Goal: Transaction & Acquisition: Purchase product/service

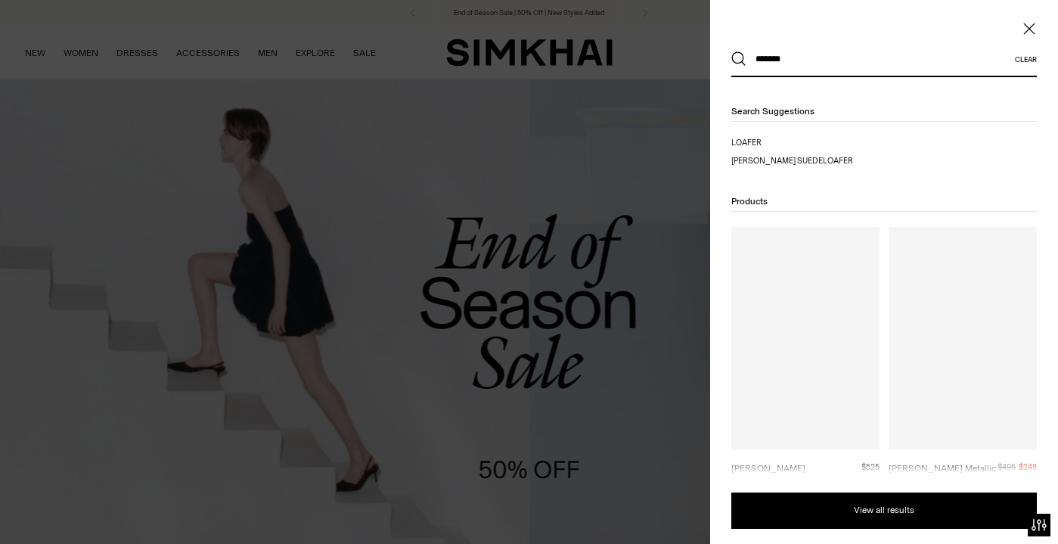
type input "*******"
click at [739, 59] on button "Search" at bounding box center [738, 58] width 15 height 15
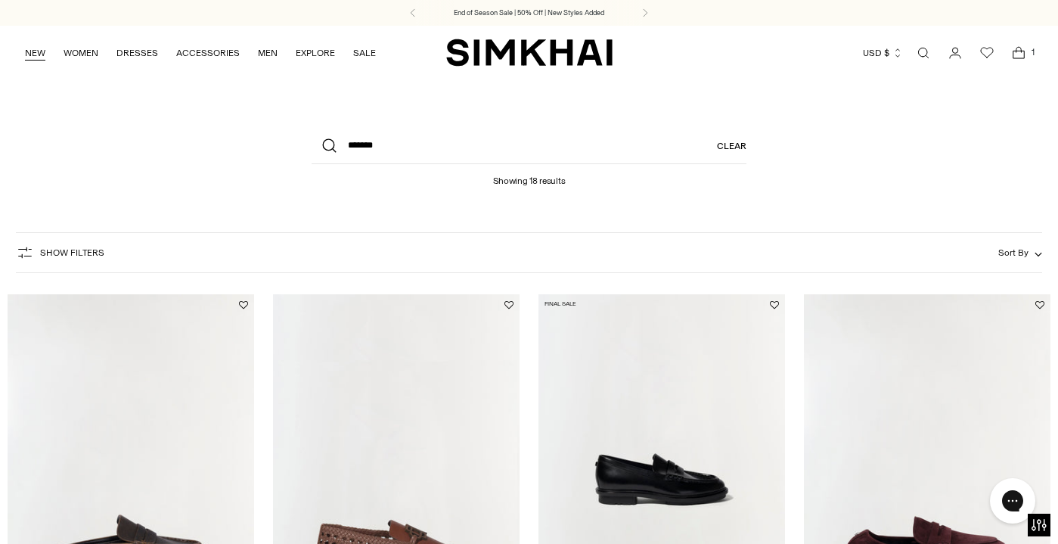
click at [27, 55] on link "NEW" at bounding box center [35, 52] width 20 height 33
click at [32, 51] on link "NEW" at bounding box center [35, 52] width 20 height 33
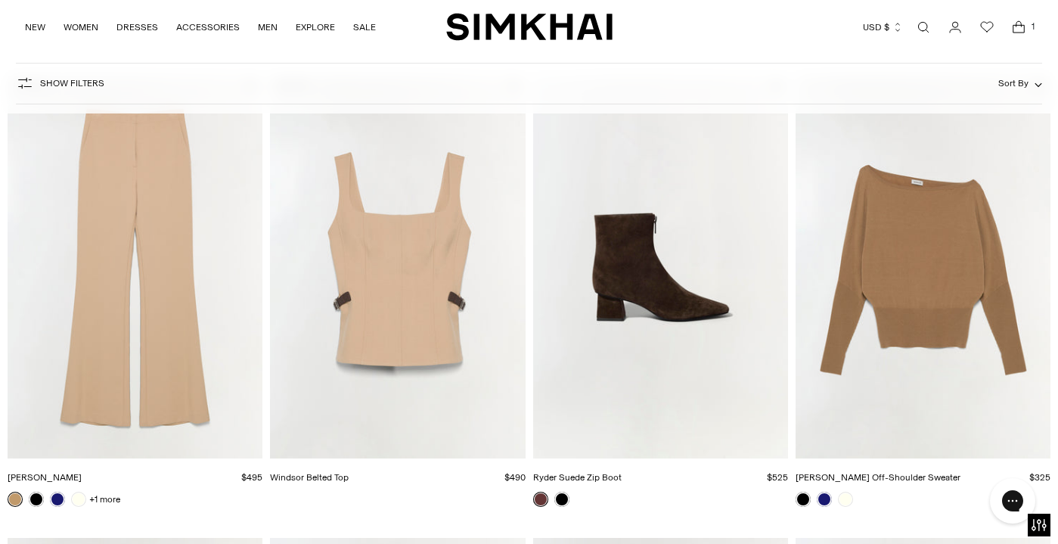
scroll to position [3320, 0]
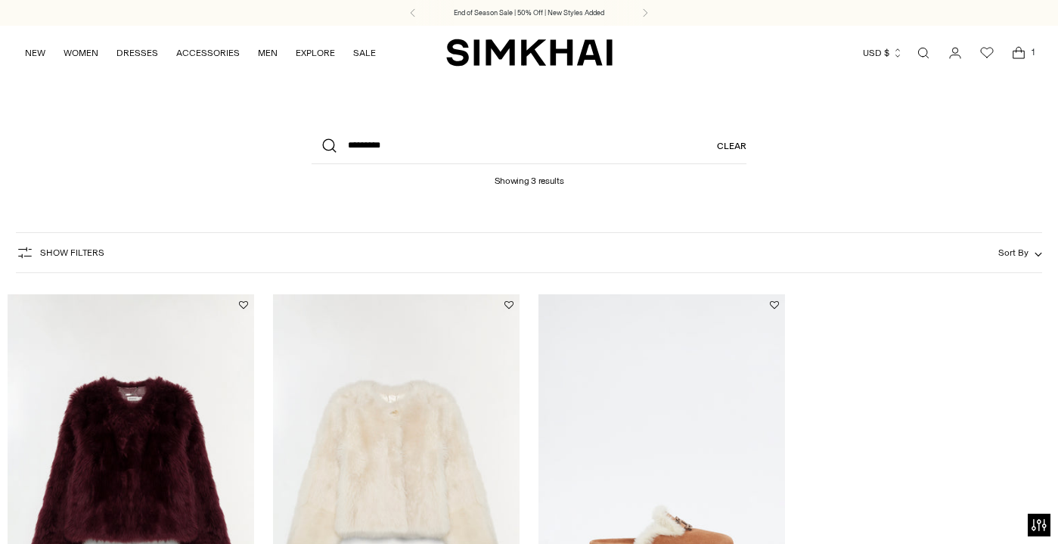
click at [0, 0] on img "Natasha Shearling Jacket" at bounding box center [0, 0] width 0 height 0
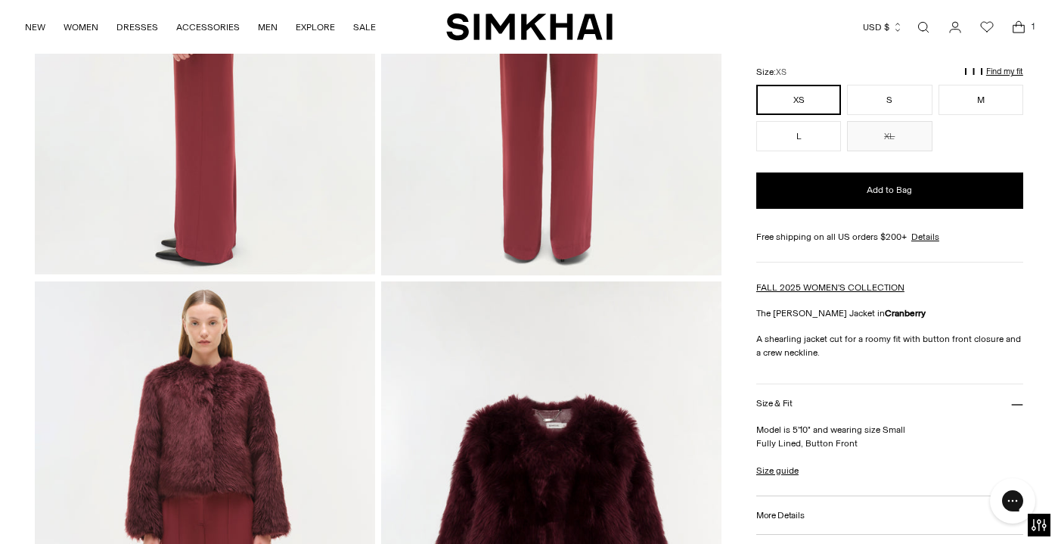
scroll to position [861, 0]
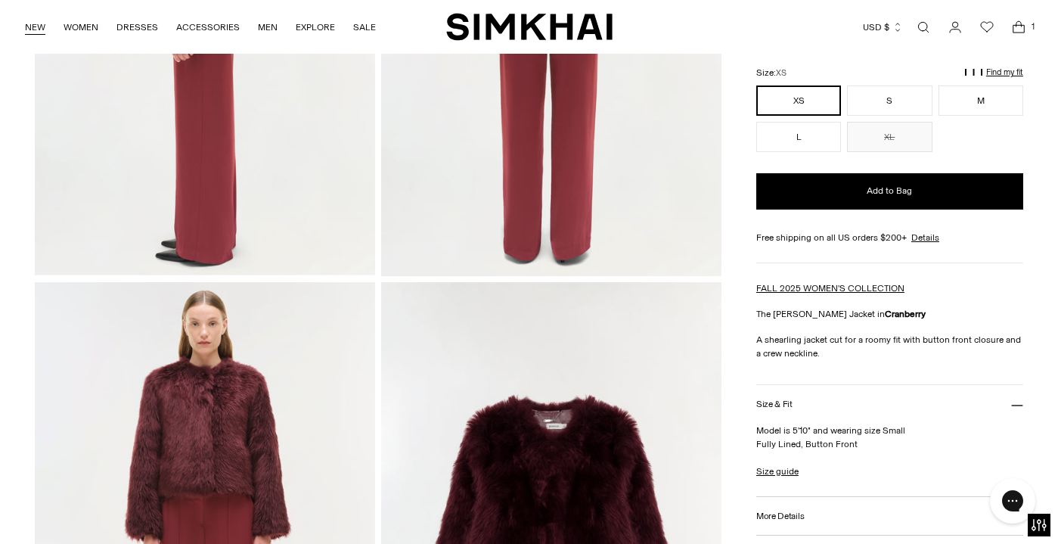
click at [31, 23] on link "NEW" at bounding box center [35, 27] width 20 height 33
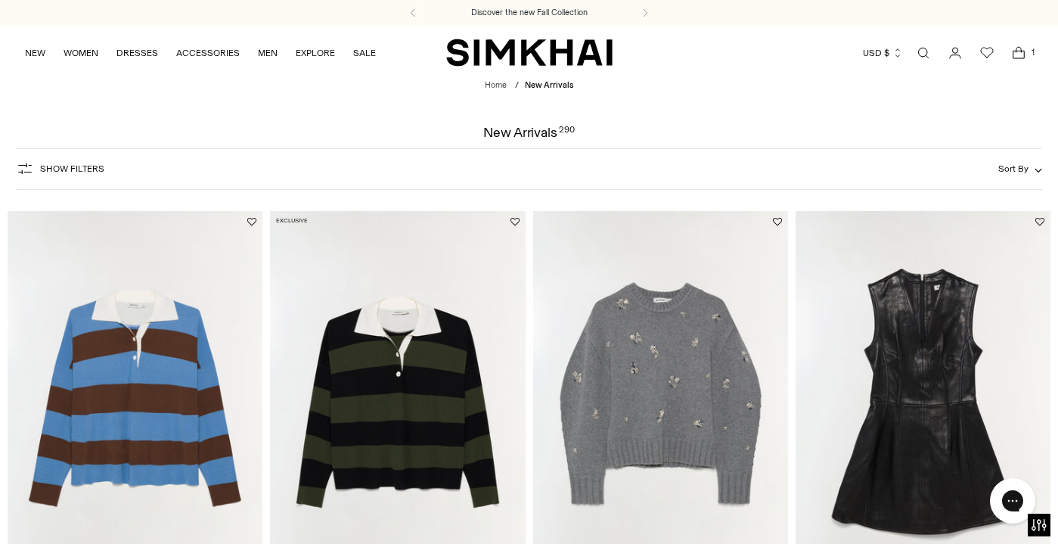
click at [930, 53] on icon "Open search modal" at bounding box center [923, 53] width 17 height 12
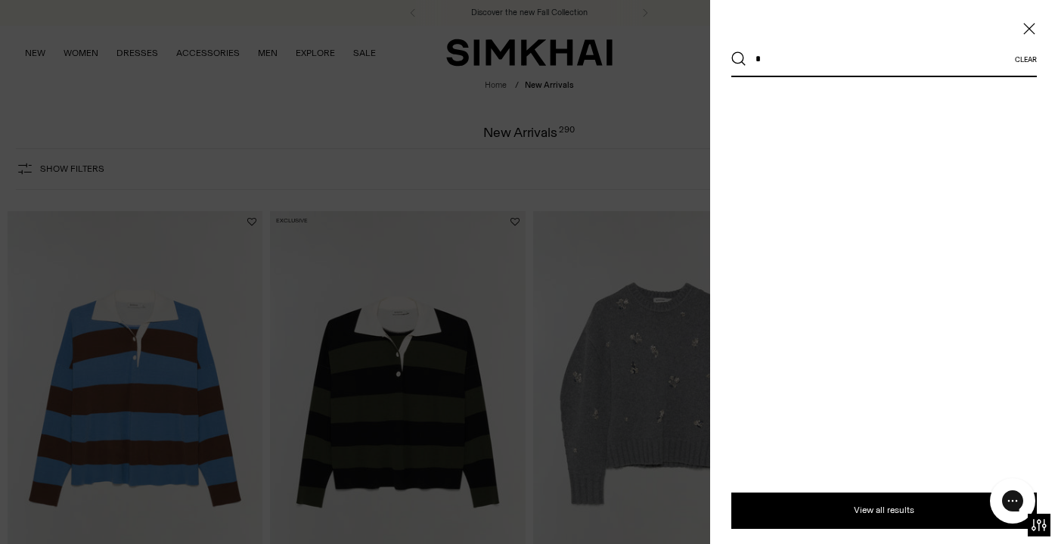
click at [769, 54] on input "*" at bounding box center [881, 58] width 269 height 33
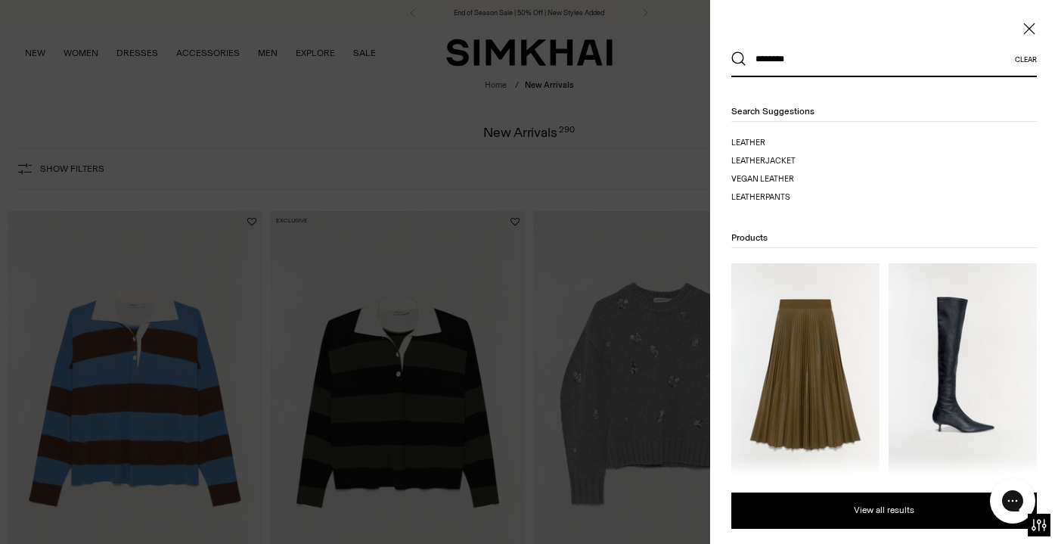
type input "*********"
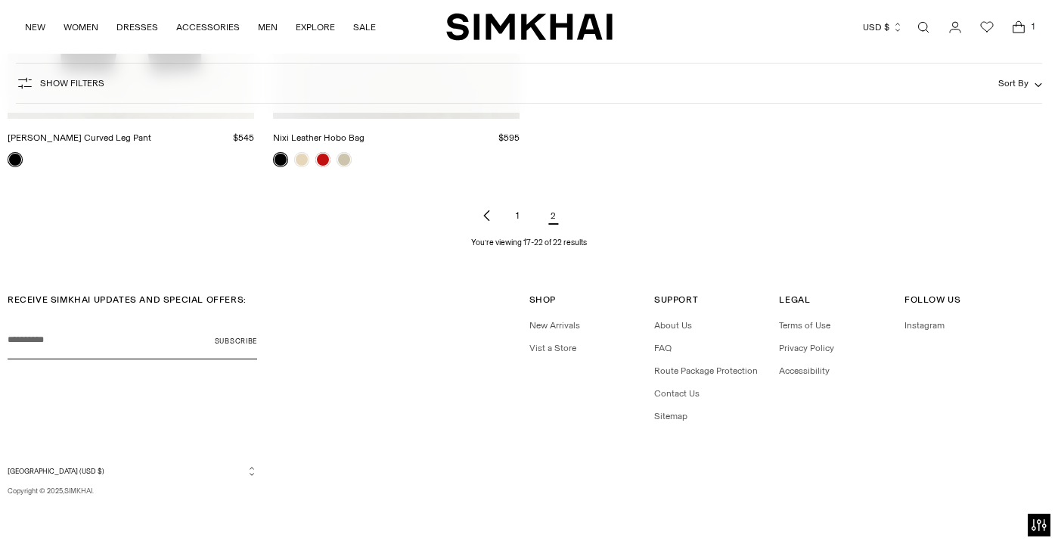
click at [487, 216] on icon "Previous page of results" at bounding box center [487, 216] width 12 height 12
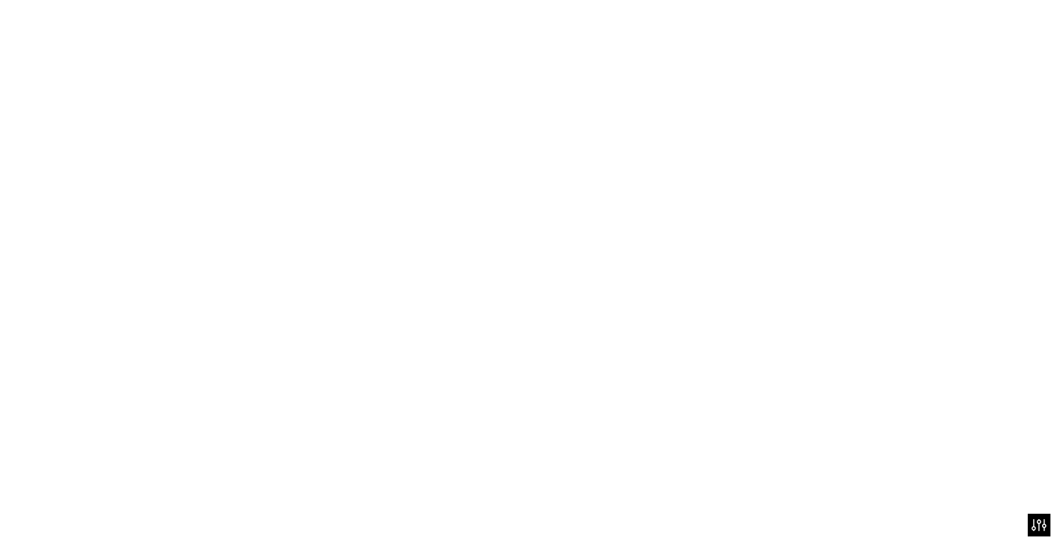
scroll to position [995, 0]
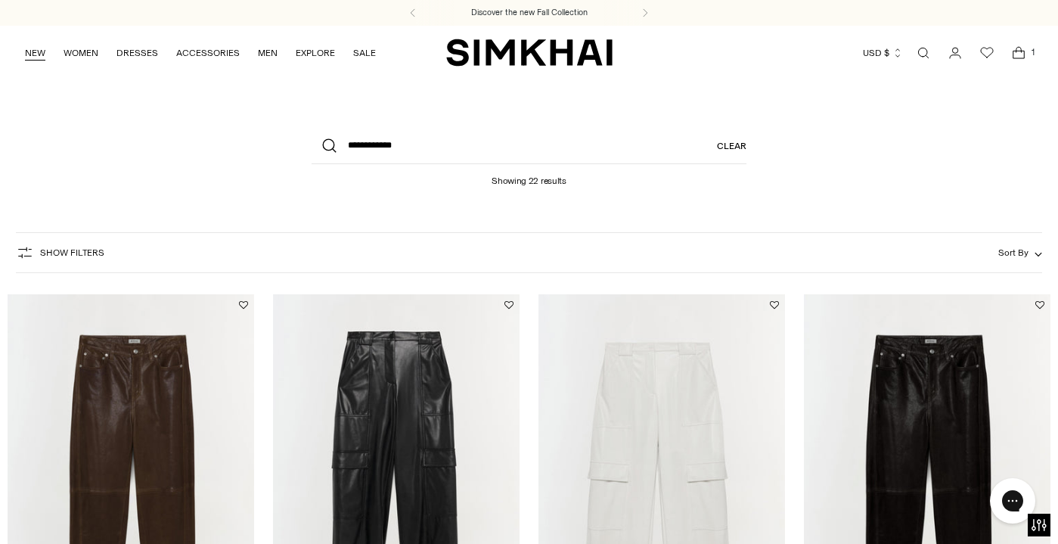
click at [36, 51] on link "NEW" at bounding box center [35, 52] width 20 height 33
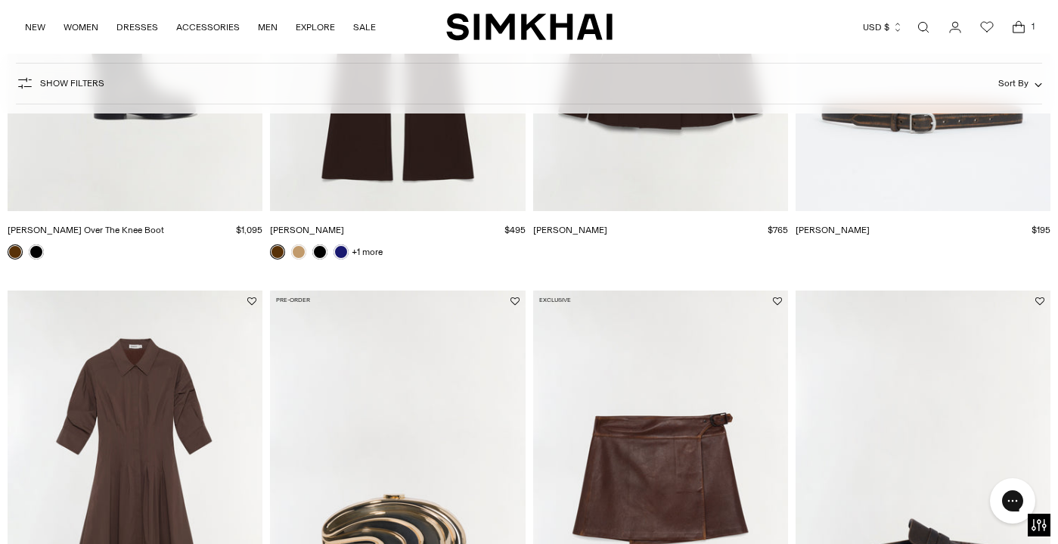
scroll to position [533, 0]
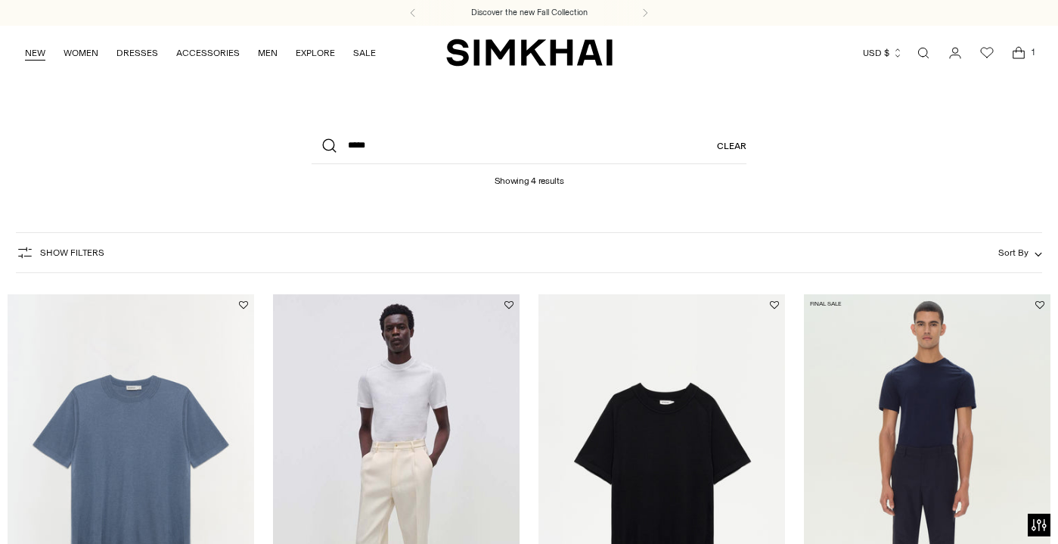
click at [34, 54] on link "NEW" at bounding box center [35, 52] width 20 height 33
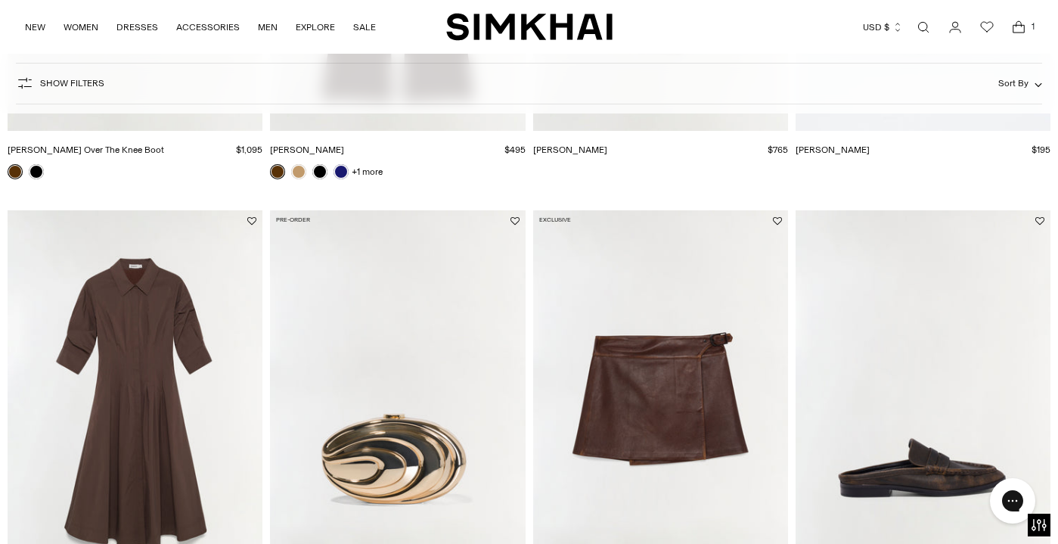
scroll to position [1575, 0]
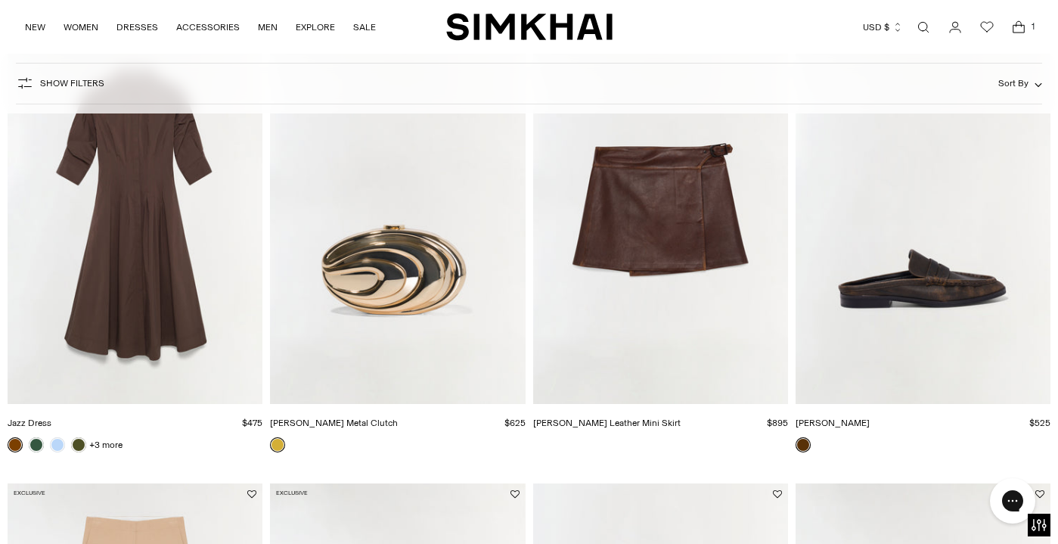
click at [0, 0] on img "Madeline Leather Mini Skirt" at bounding box center [0, 0] width 0 height 0
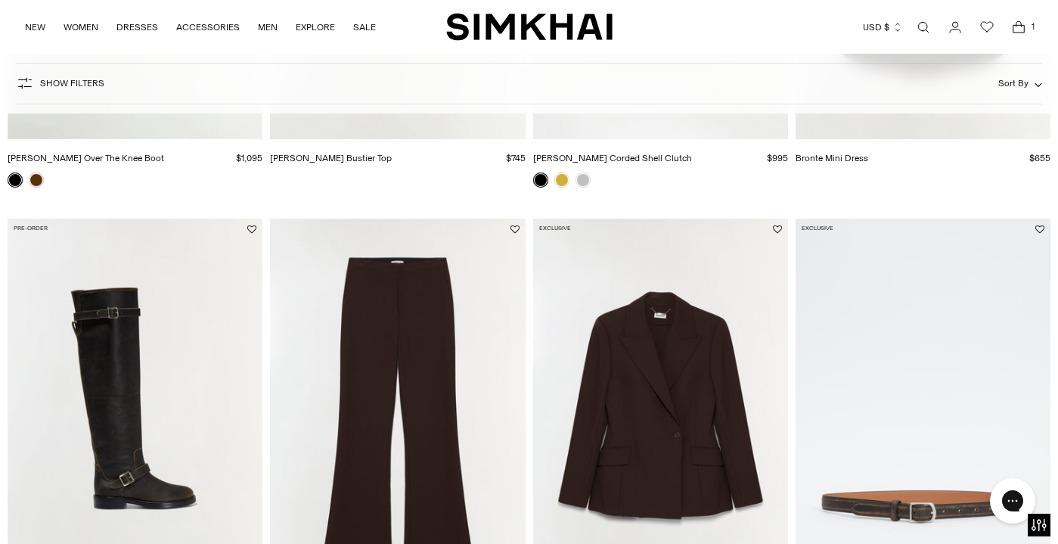
scroll to position [553, 0]
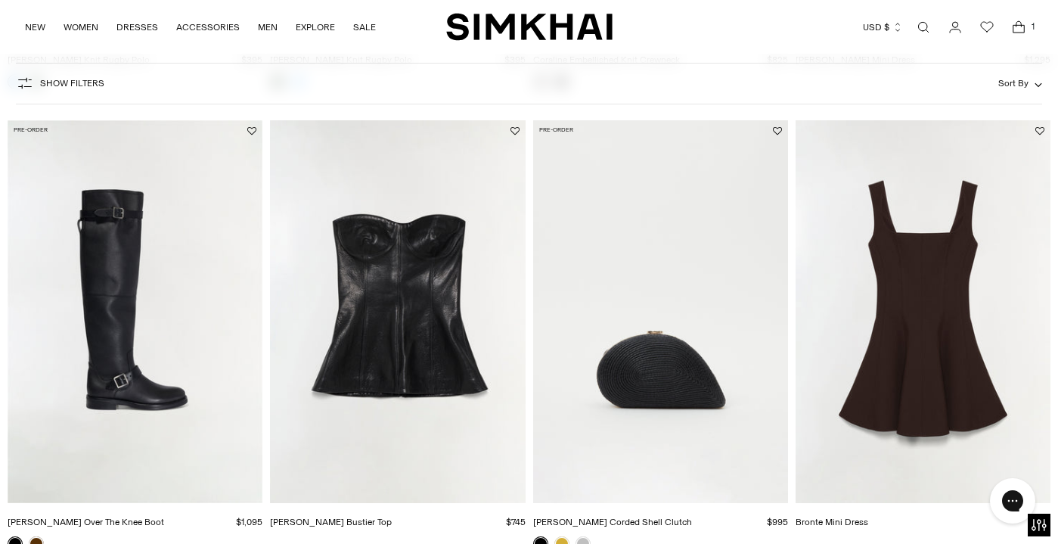
click at [0, 0] on img "Tyla Leather Bustier Top" at bounding box center [0, 0] width 0 height 0
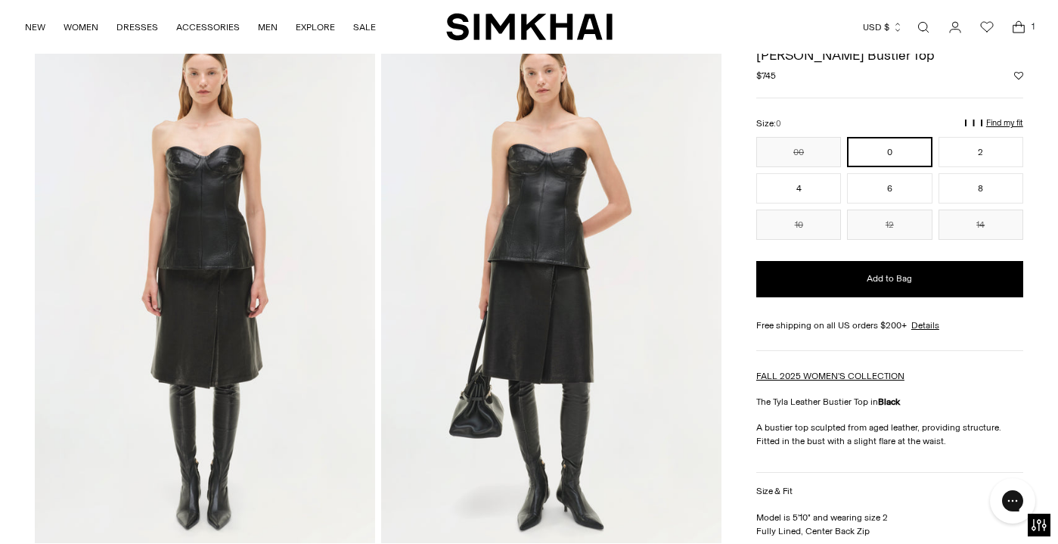
scroll to position [1, 0]
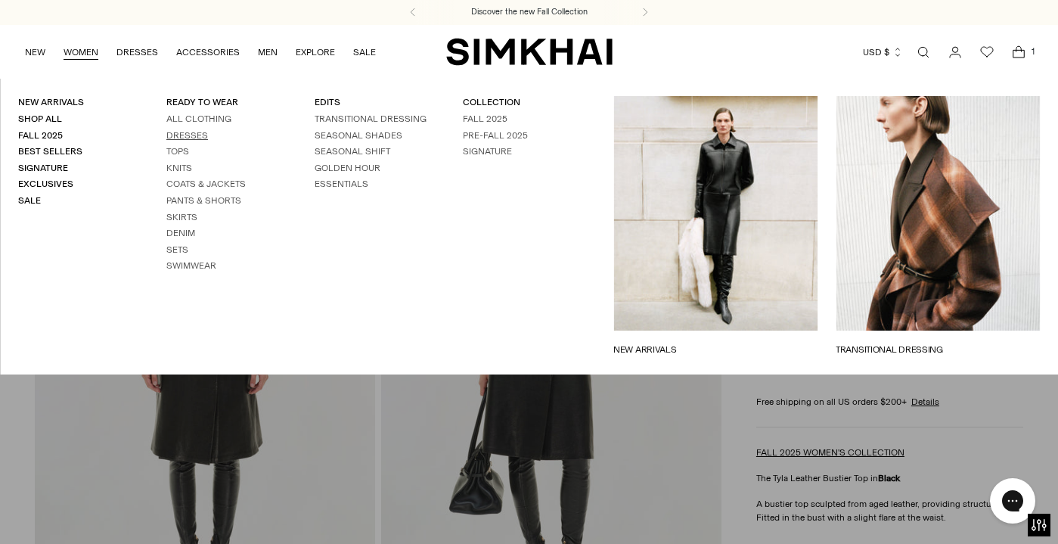
click at [200, 133] on link "Dresses" at bounding box center [187, 135] width 42 height 11
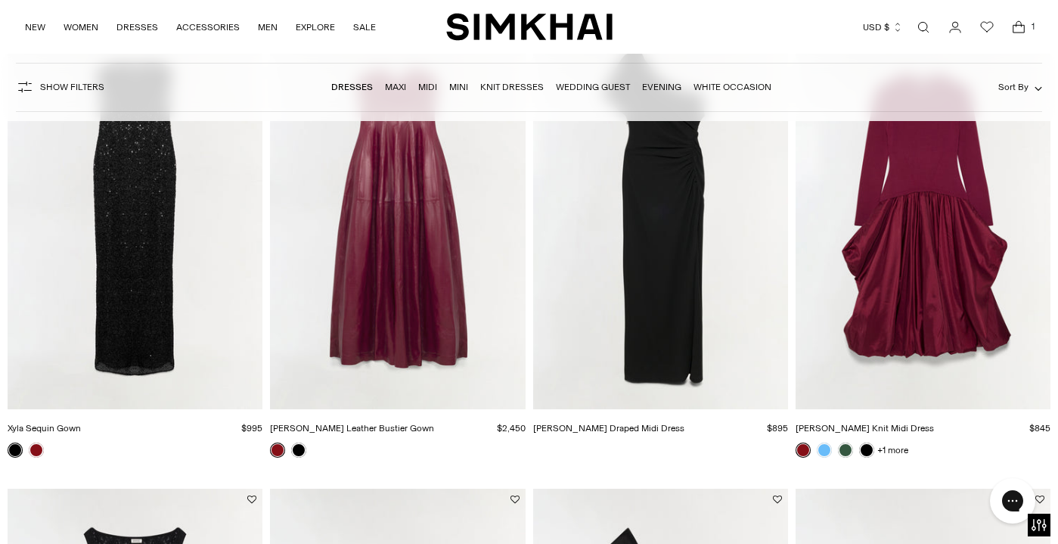
scroll to position [1397, 0]
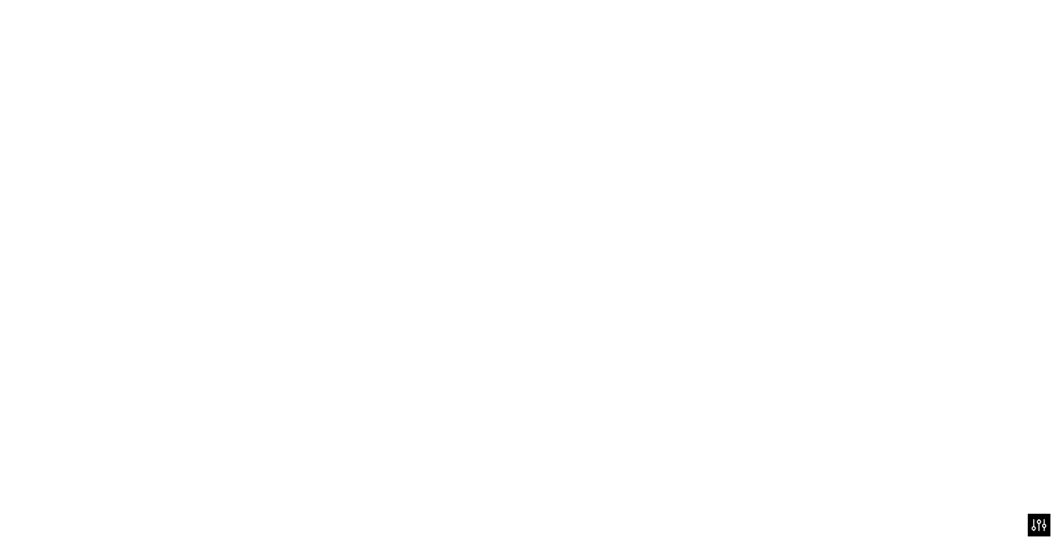
scroll to position [1893, 0]
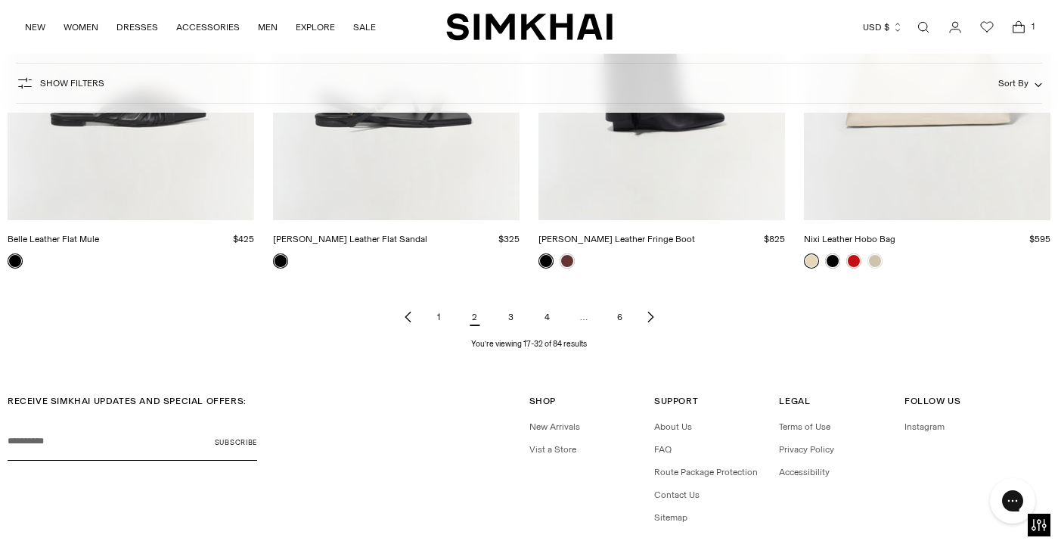
scroll to position [1834, 0]
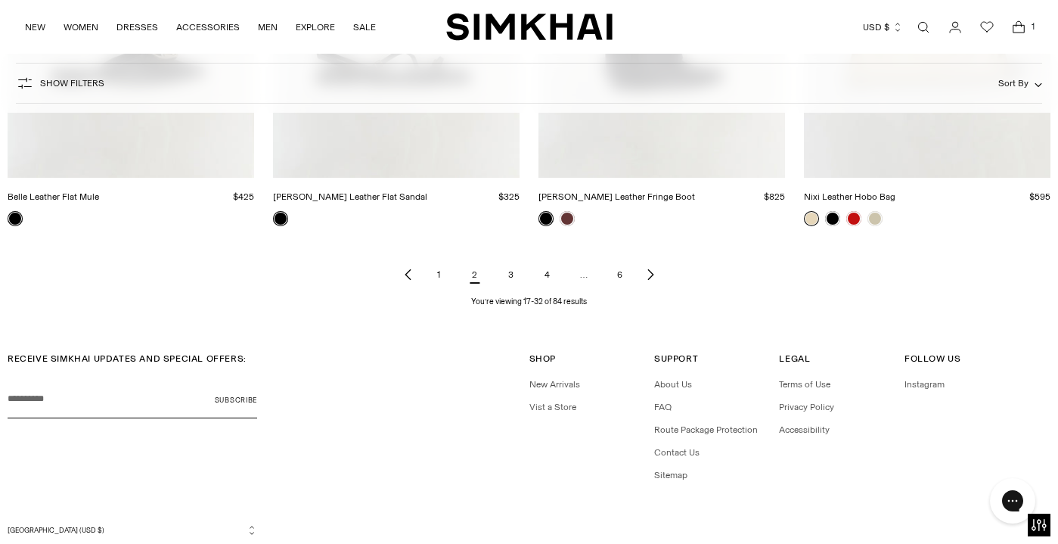
click at [648, 281] on icon "Next page of results" at bounding box center [649, 275] width 5 height 11
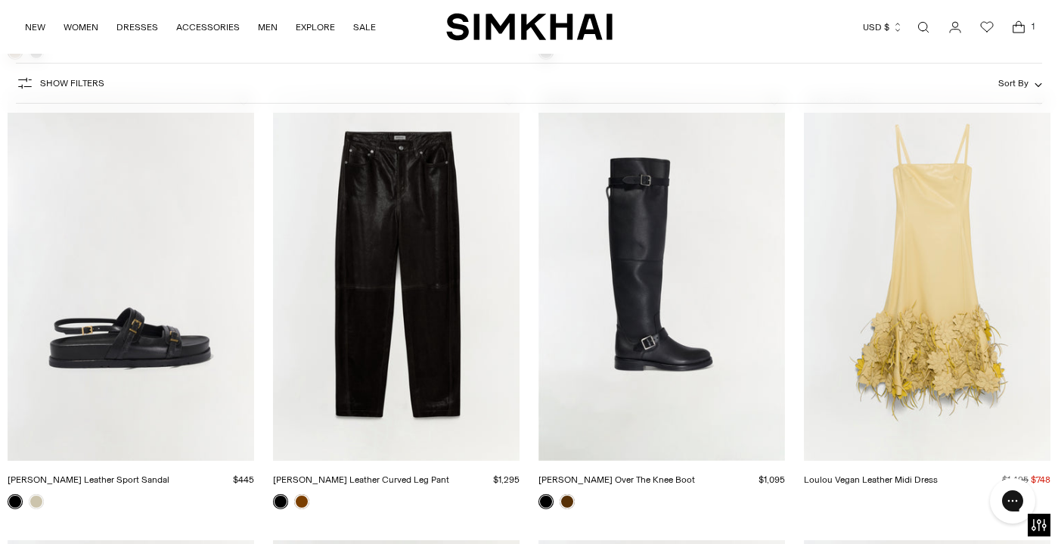
scroll to position [679, 0]
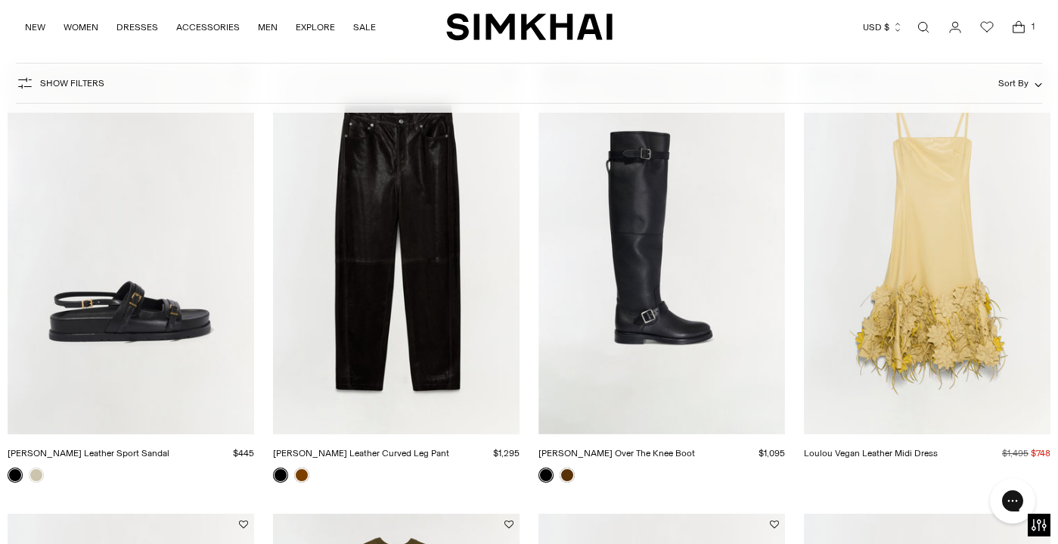
click at [0, 0] on img "Loulou Vegan Leather Midi Dress" at bounding box center [0, 0] width 0 height 0
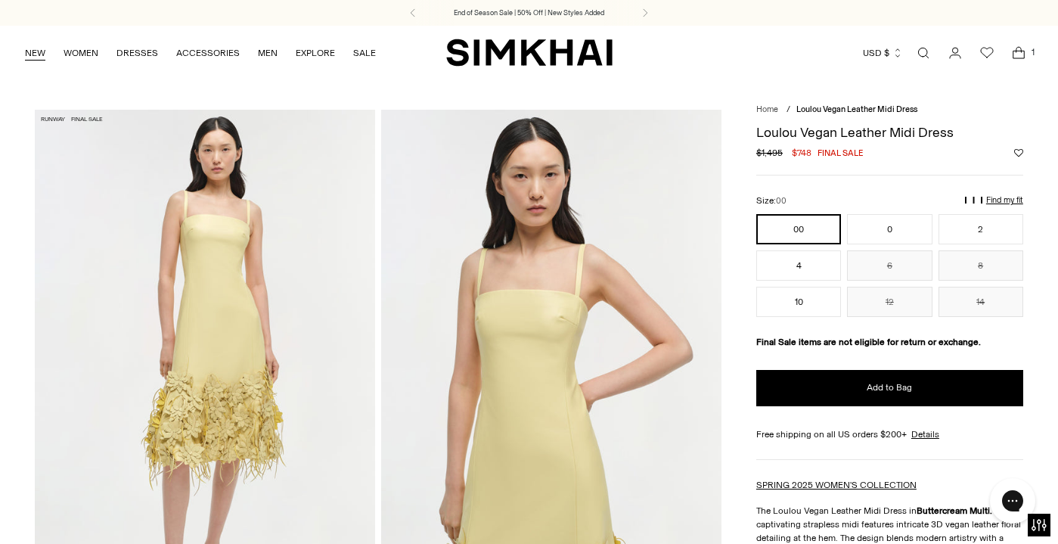
click at [30, 64] on link "NEW" at bounding box center [35, 52] width 20 height 33
